Goal: Register for event/course

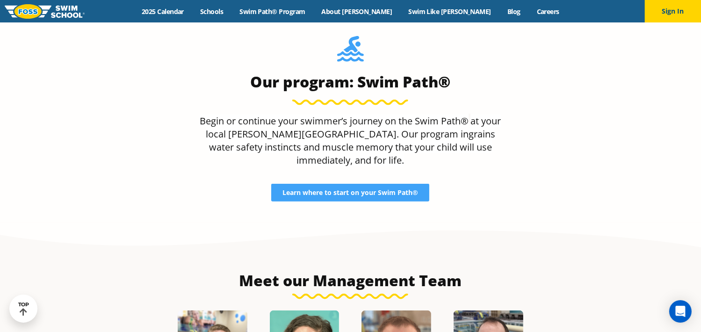
scroll to position [808, 0]
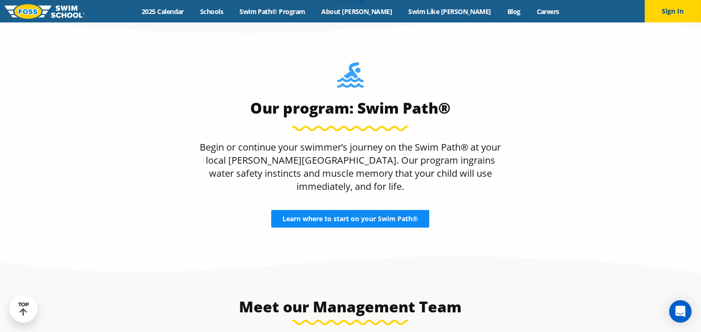
click at [397, 216] on span "Learn where to start on your Swim Path®" at bounding box center [351, 219] width 136 height 7
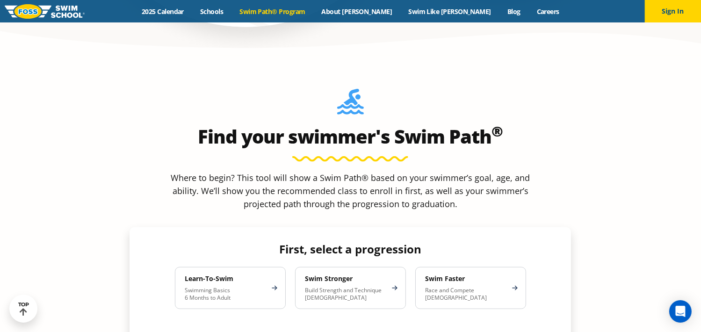
scroll to position [795, 0]
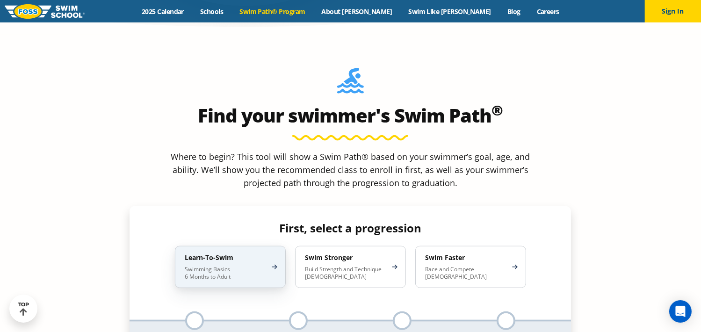
click at [236, 266] on p "Swimming Basics 6 Months to Adult" at bounding box center [226, 273] width 82 height 15
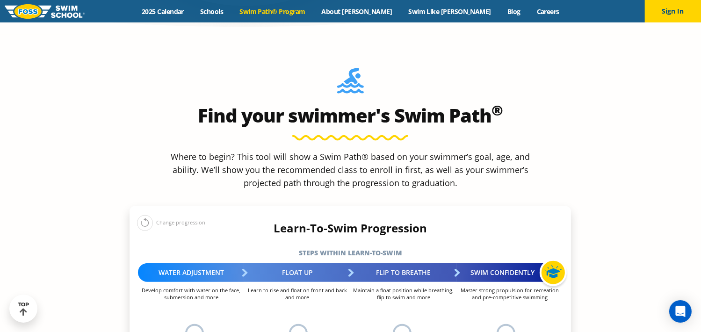
click at [505, 324] on div at bounding box center [506, 333] width 19 height 19
click at [500, 263] on div "Swim Confidently" at bounding box center [510, 272] width 106 height 19
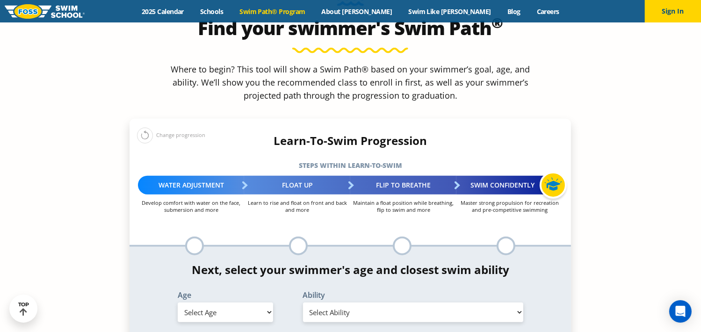
scroll to position [889, 0]
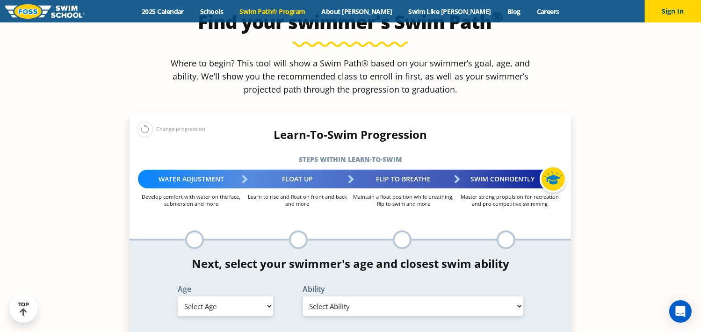
click at [269, 297] on select "Select Age 6 months - 1 year 1 year 2 years 3 years 4 years 5 years 6 years 7 y…" at bounding box center [225, 307] width 95 height 20
select select "12-years-"
click at [178, 297] on select "Select Age 6 months - 1 year 1 year 2 years 3 years 4 years 5 years 6 years 7 y…" at bounding box center [225, 307] width 95 height 20
click at [518, 297] on select "Select Ability First in-water experience When in the water, reliant on a life j…" at bounding box center [413, 307] width 221 height 20
select select "12-years--swims-each-stroke-front-crawl-and-backstroke-75-ft-and-breaststroke-b…"
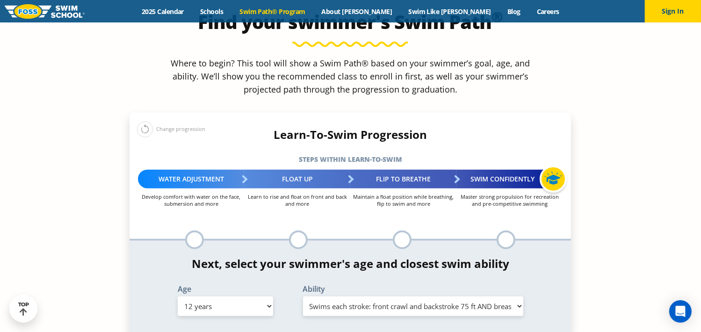
click at [303, 297] on select "Select Ability First in-water experience When in the water, reliant on a life j…" at bounding box center [413, 307] width 221 height 20
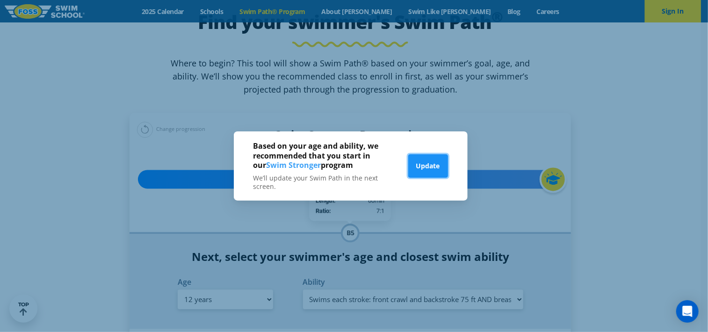
click at [426, 174] on button "Update" at bounding box center [428, 165] width 40 height 23
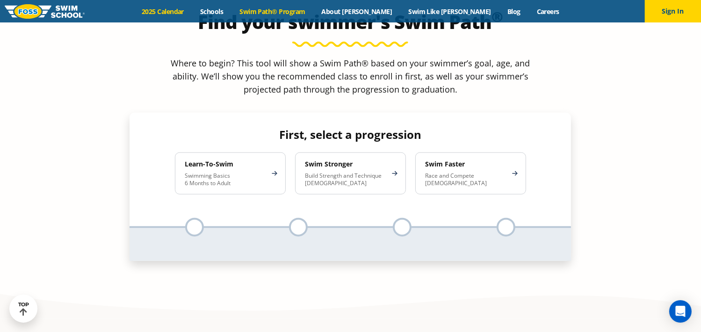
click at [192, 12] on link "2025 Calendar" at bounding box center [163, 11] width 58 height 9
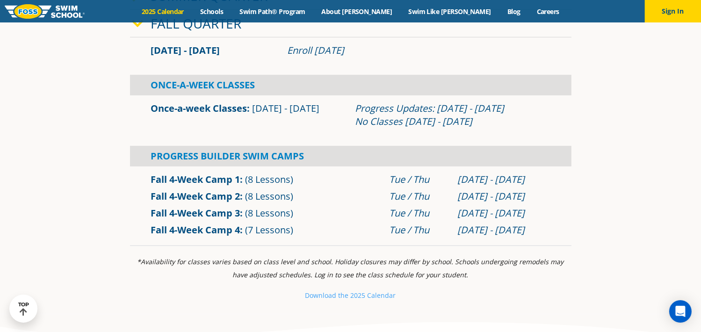
scroll to position [327, 0]
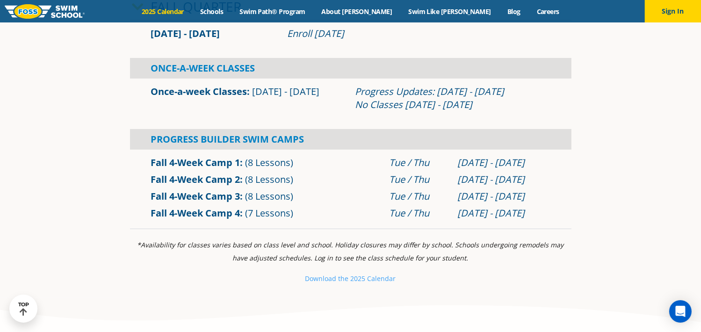
click at [213, 179] on link "Fall 4-Week Camp 2" at bounding box center [195, 179] width 89 height 13
click at [200, 138] on div "Progress Builder Swim Camps" at bounding box center [351, 139] width 442 height 21
